Goal: Information Seeking & Learning: Learn about a topic

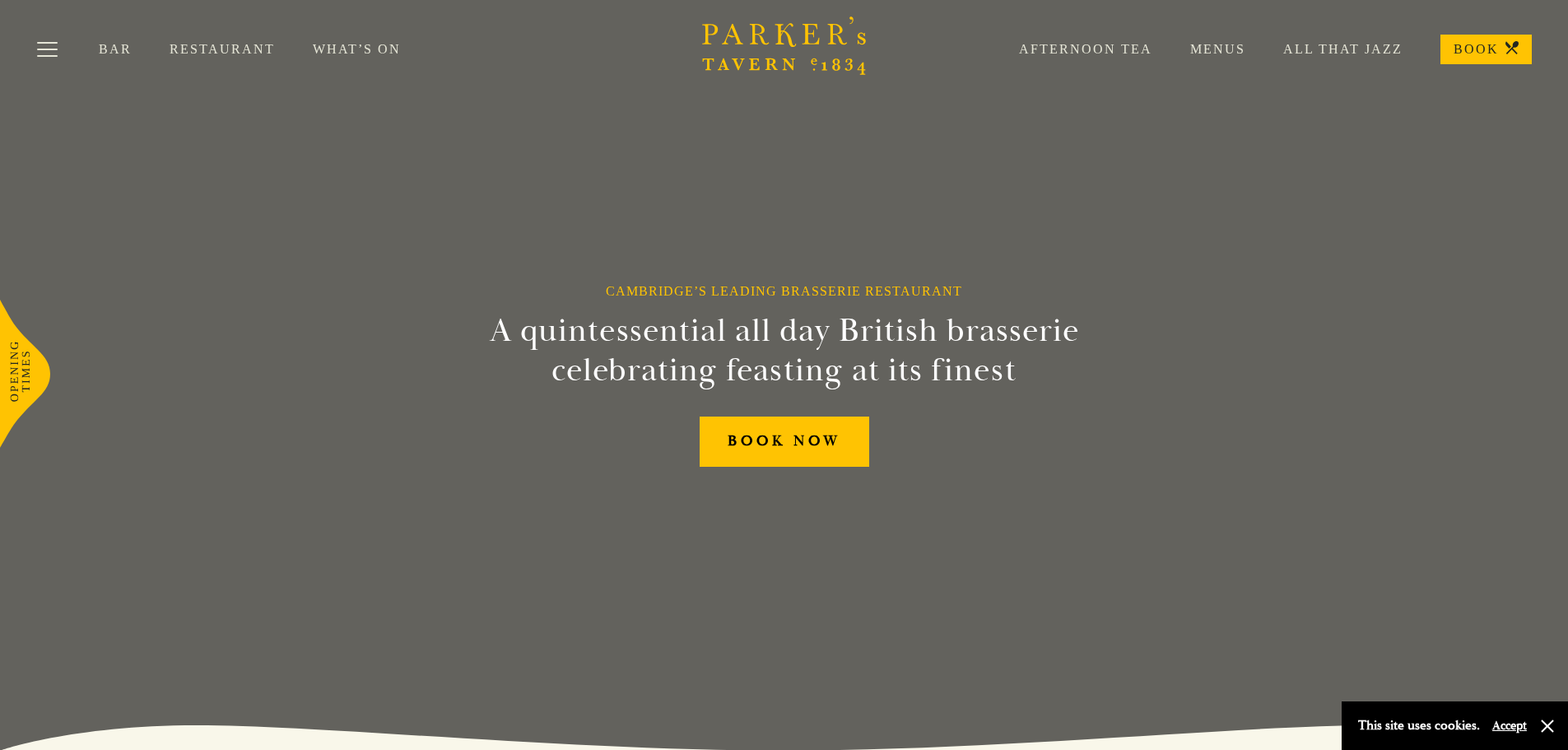
click at [201, 46] on link "Restaurant" at bounding box center [242, 49] width 143 height 16
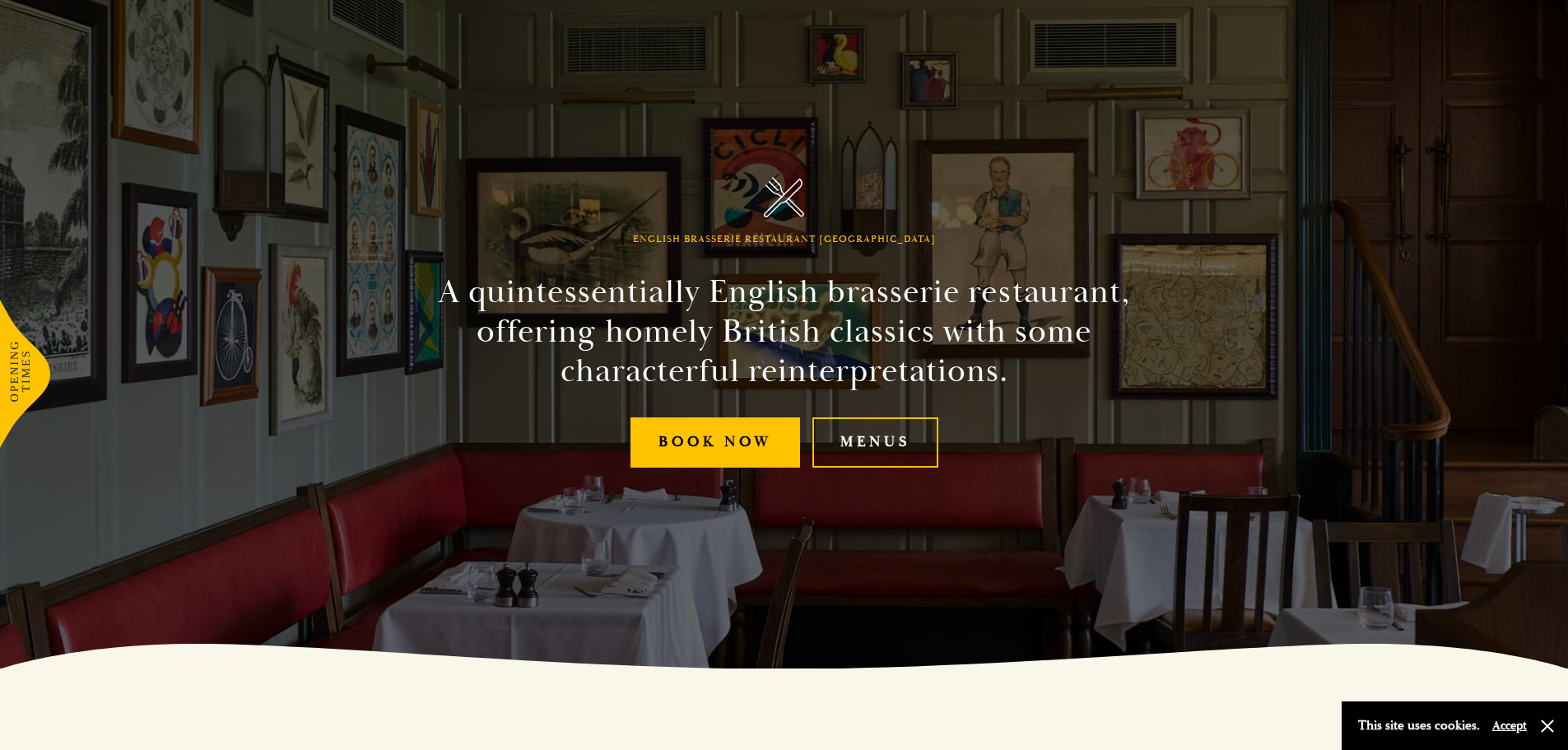
scroll to position [82, 0]
click at [883, 456] on link "Menus" at bounding box center [876, 441] width 126 height 50
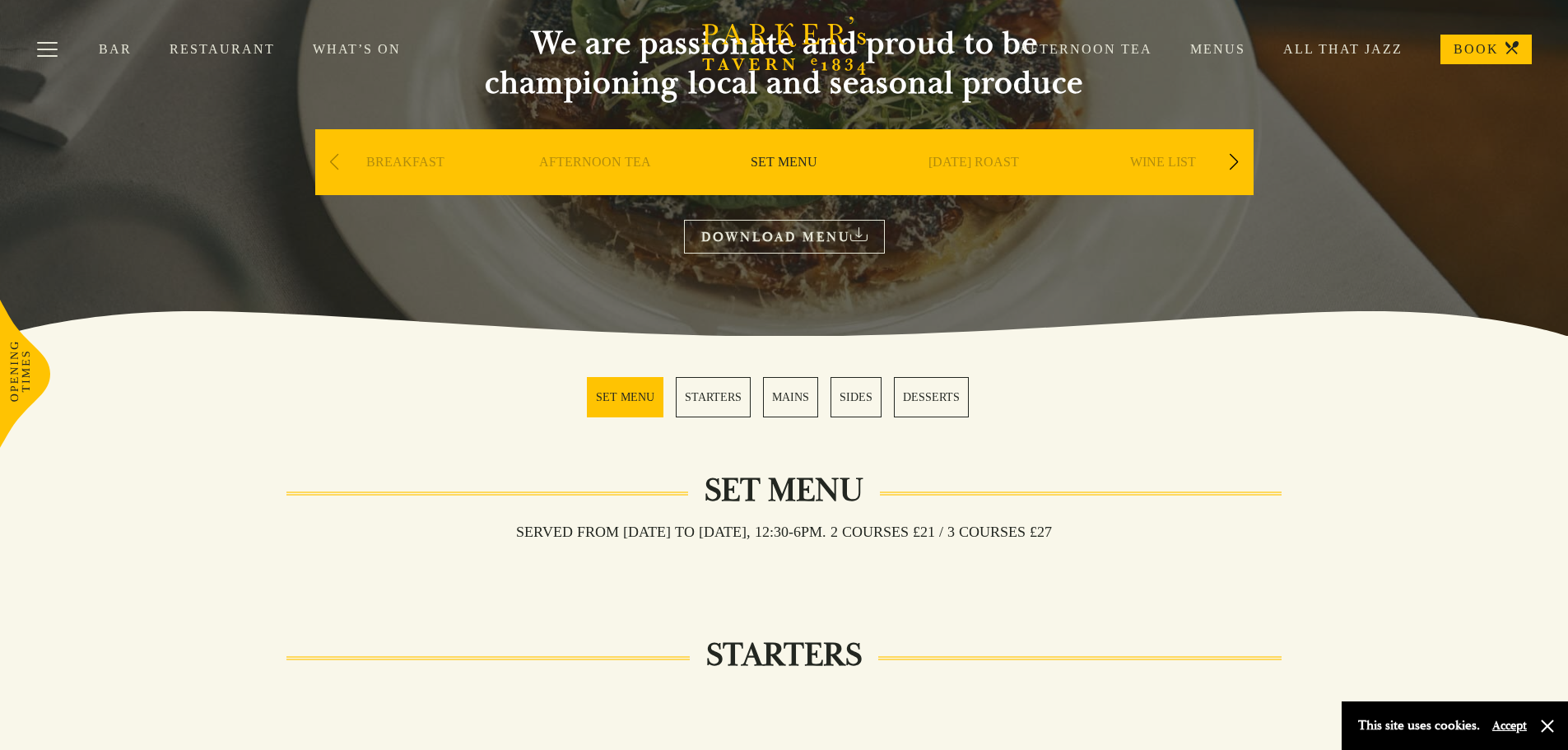
scroll to position [165, 0]
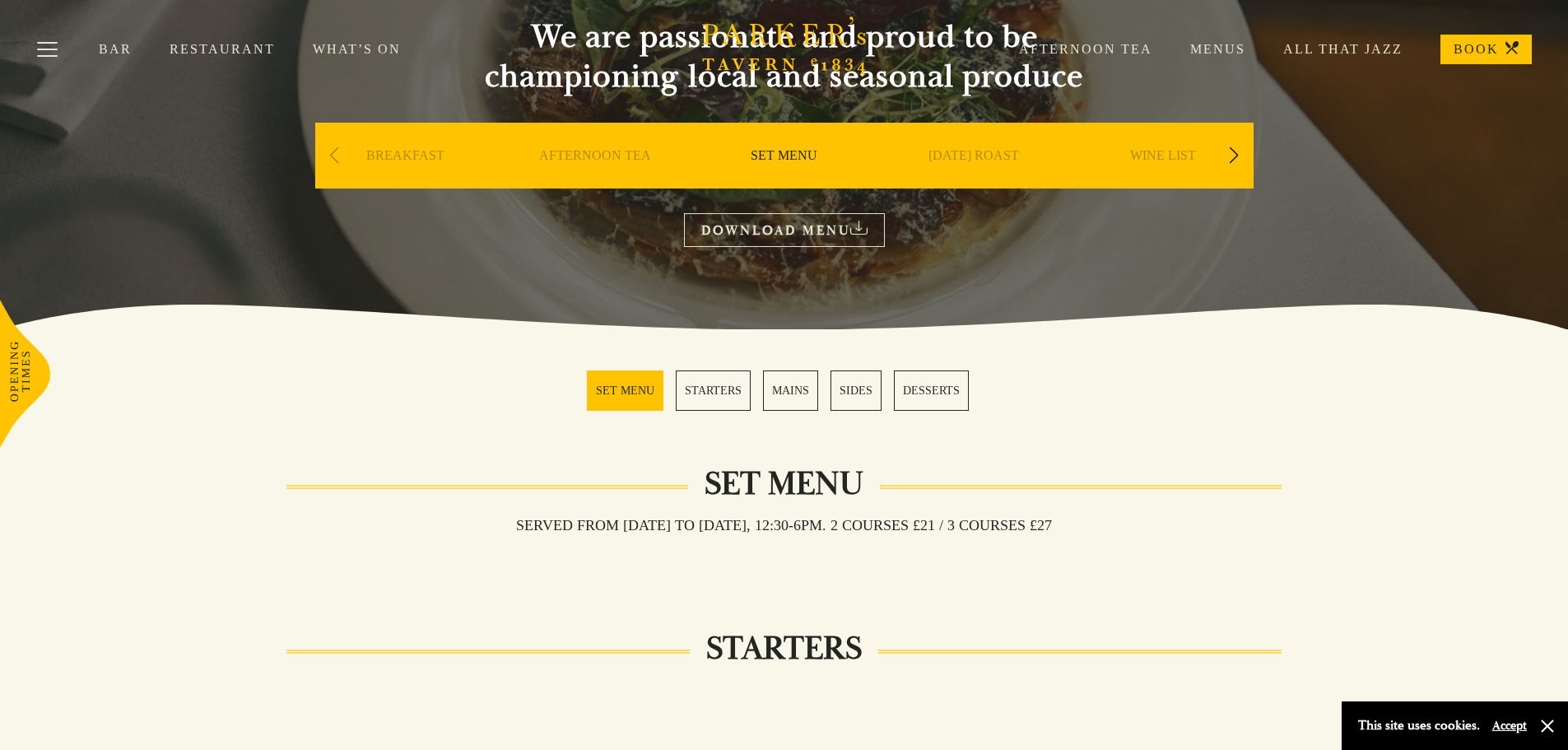
click at [784, 387] on link "MAINS" at bounding box center [790, 390] width 55 height 40
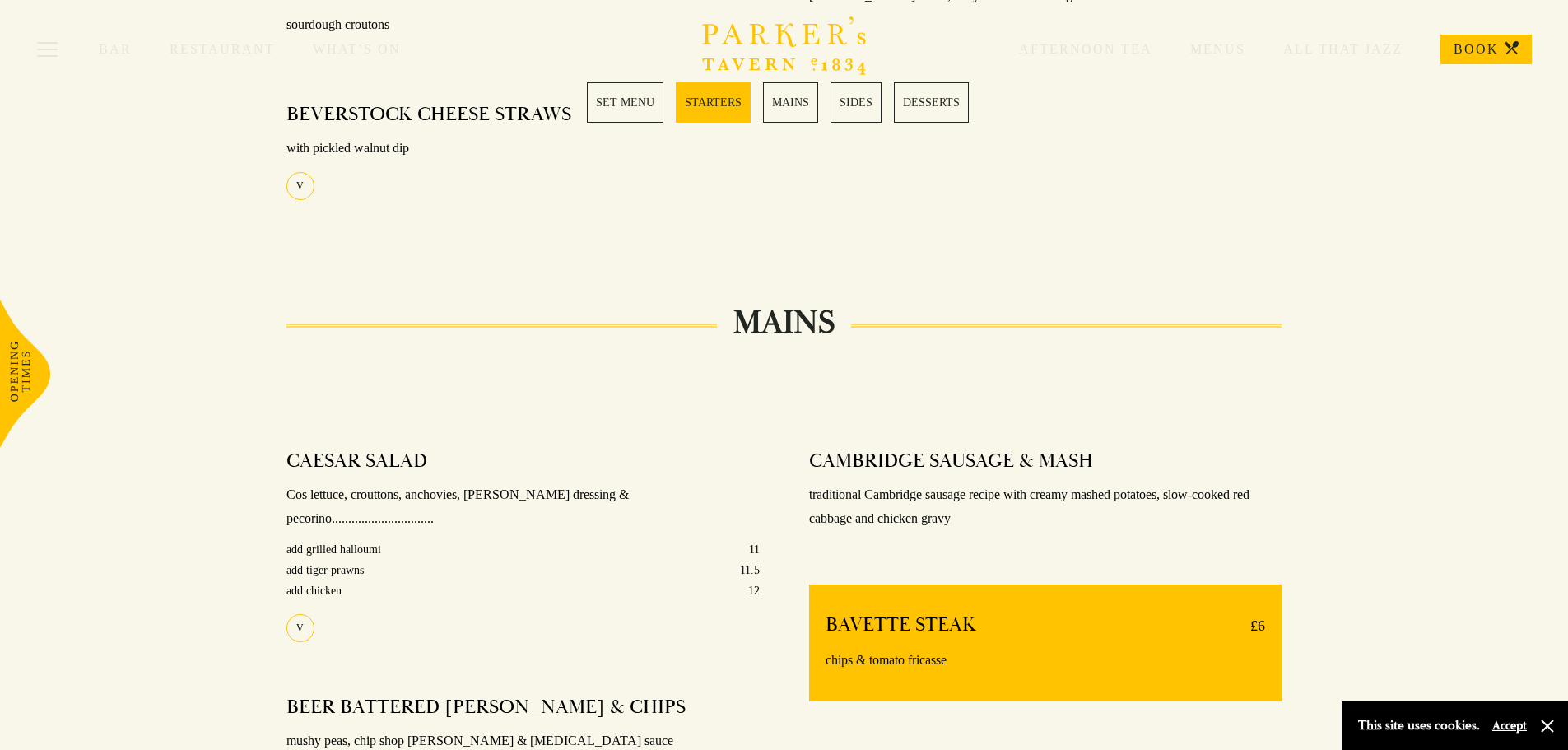
scroll to position [983, 0]
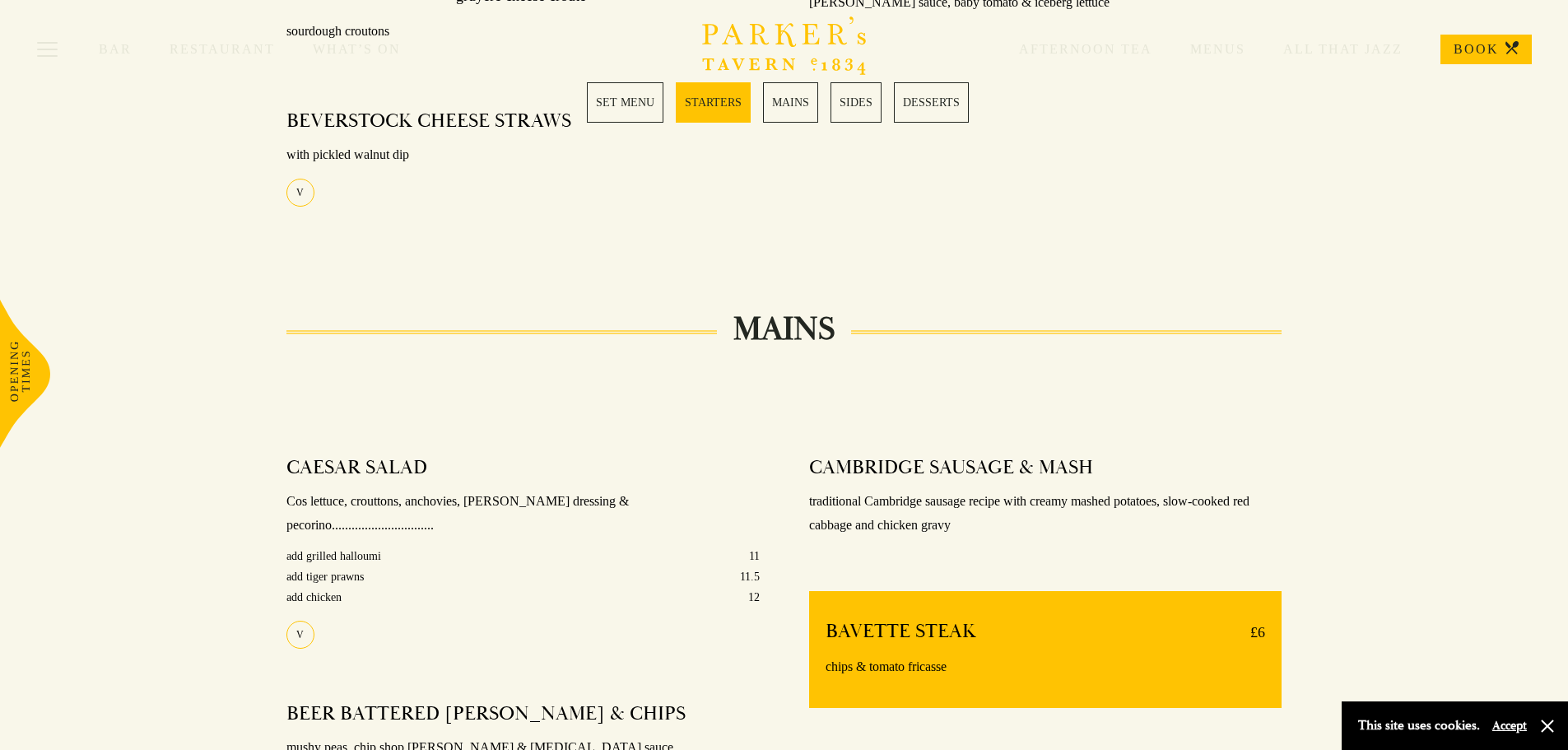
click at [778, 115] on link "MAINS" at bounding box center [790, 102] width 55 height 40
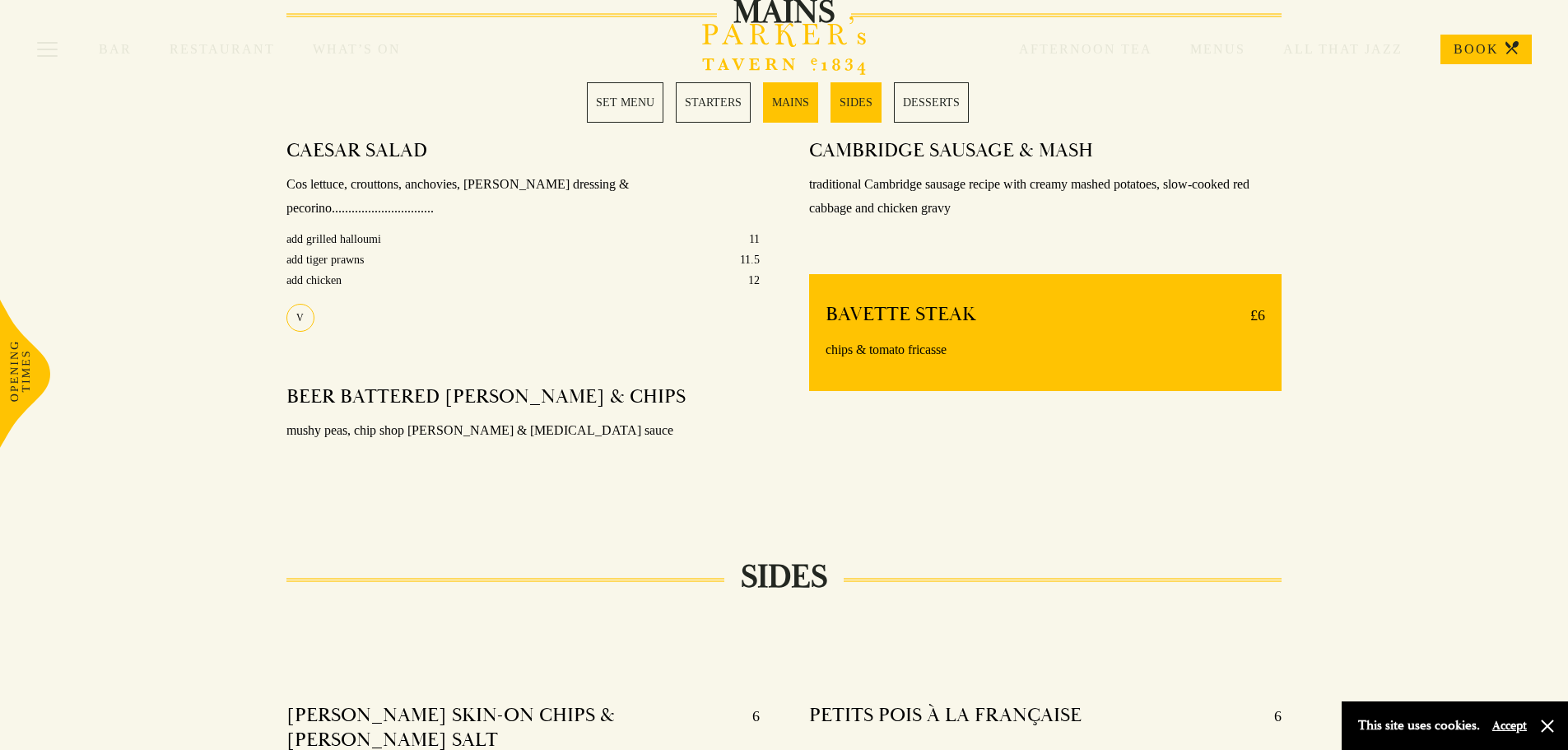
scroll to position [1311, 0]
